Goal: Information Seeking & Learning: Learn about a topic

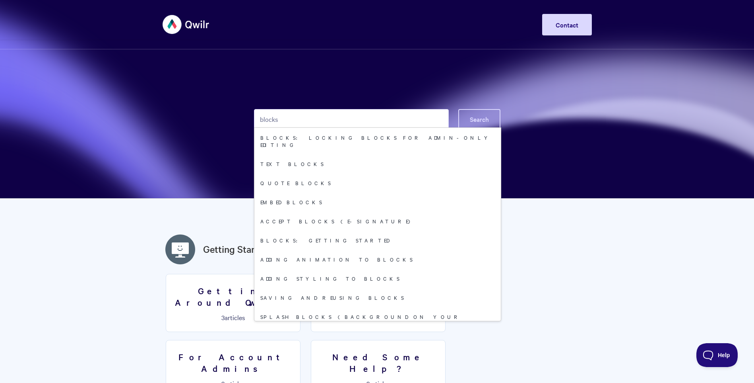
type input "blocks"
click at [480, 114] on button "Search" at bounding box center [480, 119] width 42 height 20
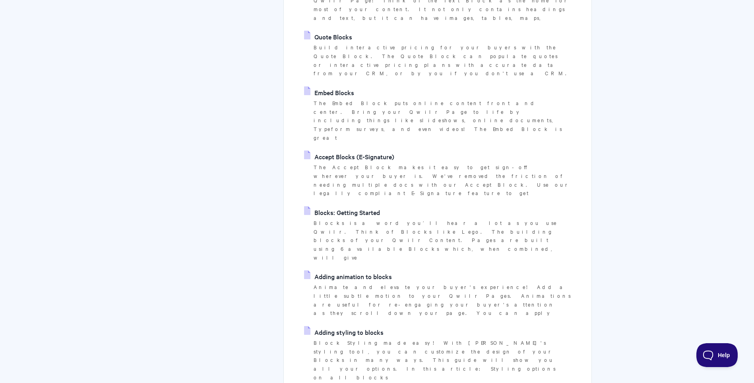
scroll to position [239, 0]
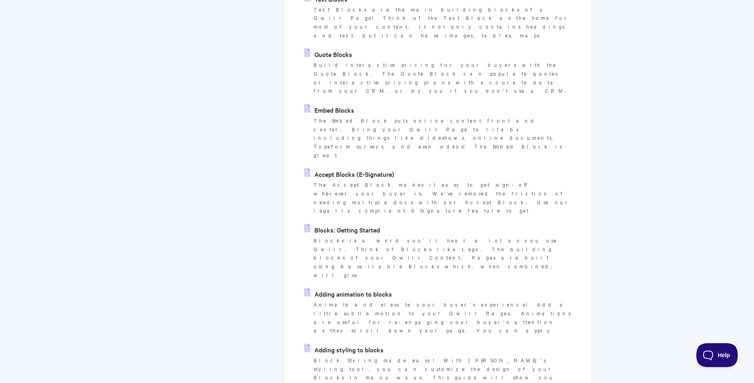
click at [366, 224] on link "Blocks: Getting Started" at bounding box center [342, 230] width 76 height 12
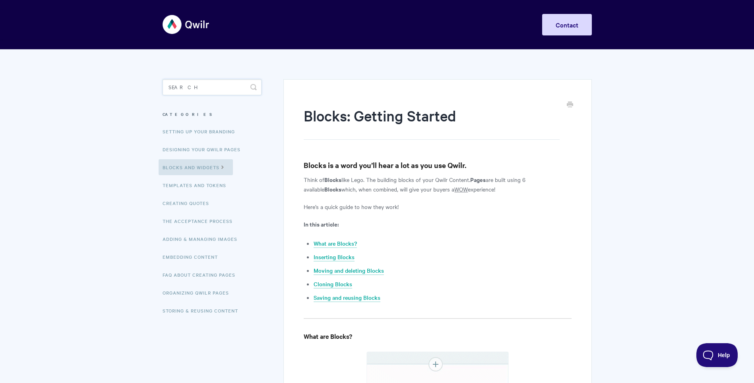
click at [191, 90] on input "Search" at bounding box center [212, 87] width 99 height 16
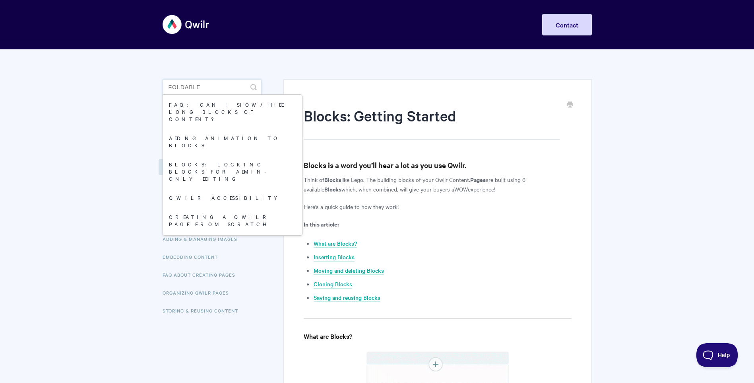
type input "foldable"
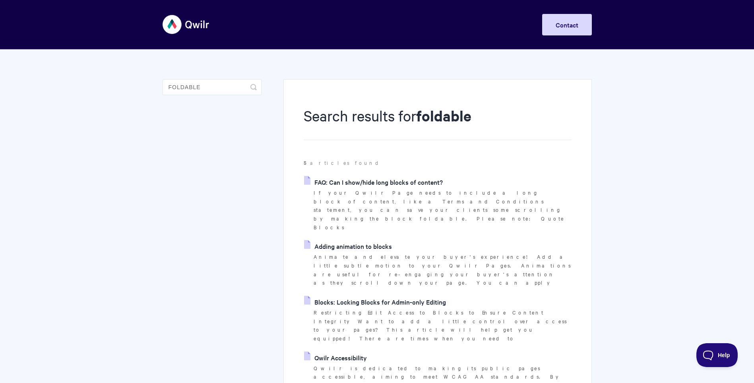
click at [434, 178] on link "FAQ: Can I show/hide long blocks of content?" at bounding box center [373, 182] width 139 height 12
click at [347, 240] on link "Adding animation to blocks" at bounding box center [348, 246] width 88 height 12
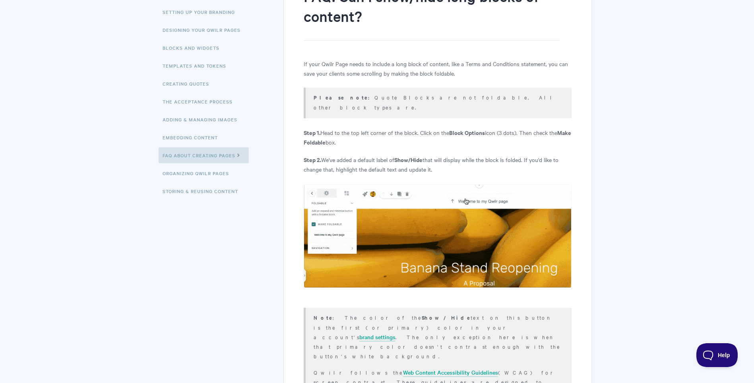
scroll to position [80, 0]
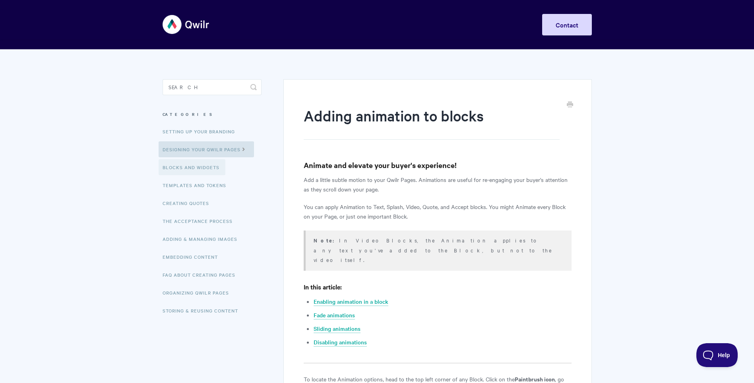
click at [206, 169] on link "Blocks and Widgets" at bounding box center [192, 167] width 67 height 16
